Goal: Task Accomplishment & Management: Complete application form

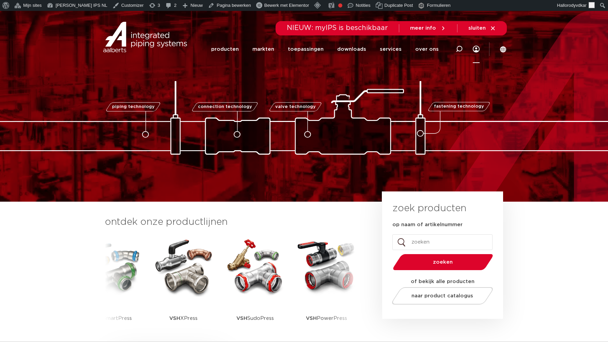
click at [473, 49] on link "Menu" at bounding box center [476, 49] width 7 height 28
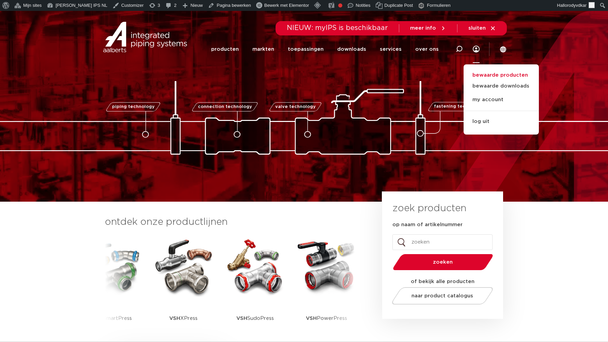
click at [486, 74] on link "bewaarde producten" at bounding box center [501, 75] width 75 height 8
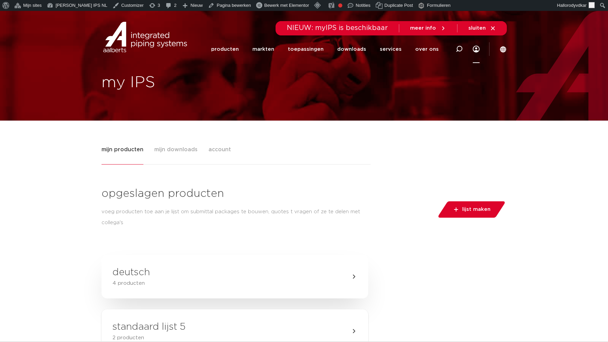
click at [150, 277] on link "deutsch 4 producten" at bounding box center [234, 277] width 267 height 44
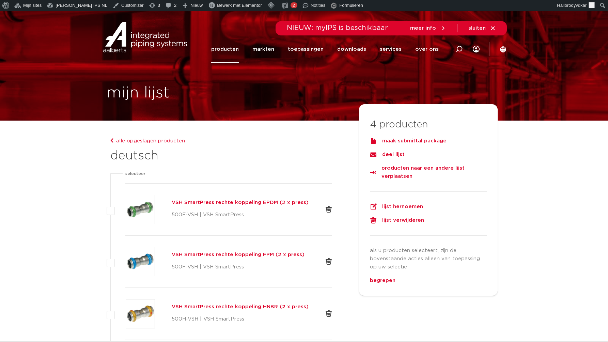
click at [394, 143] on div "maak submittal package" at bounding box center [428, 141] width 117 height 8
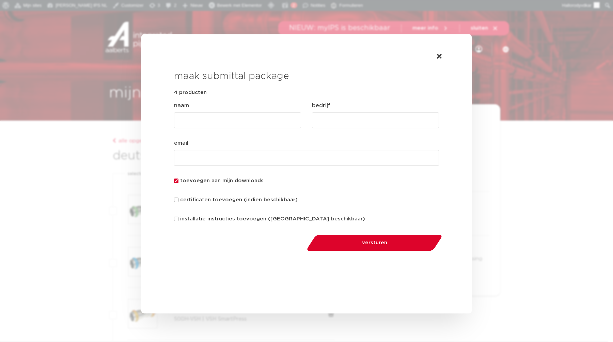
click at [246, 122] on input "naam (Vereist)" at bounding box center [237, 121] width 127 height 16
type input "thom"
type input "endeavour"
type input "thom.vanderveldt@endeavour.nl"
click at [304, 234] on button "versturen" at bounding box center [374, 242] width 140 height 17
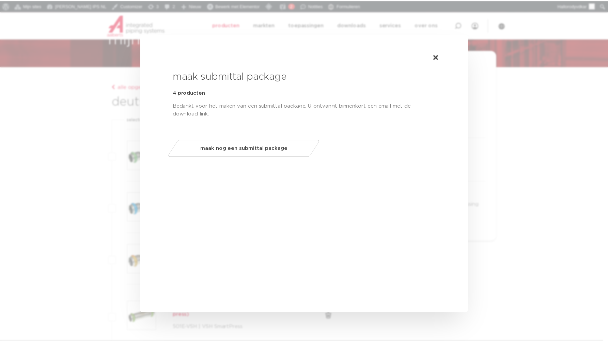
scroll to position [57, 0]
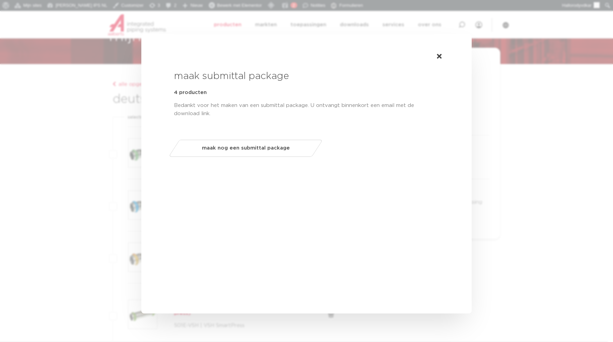
click at [442, 52] on div "maak submittal package 4 producten omschrijving Bedankt voor het maken van een …" at bounding box center [306, 92] width 287 height 95
click at [440, 54] on icon at bounding box center [439, 56] width 5 height 7
